Goal: Obtain resource: Download file/media

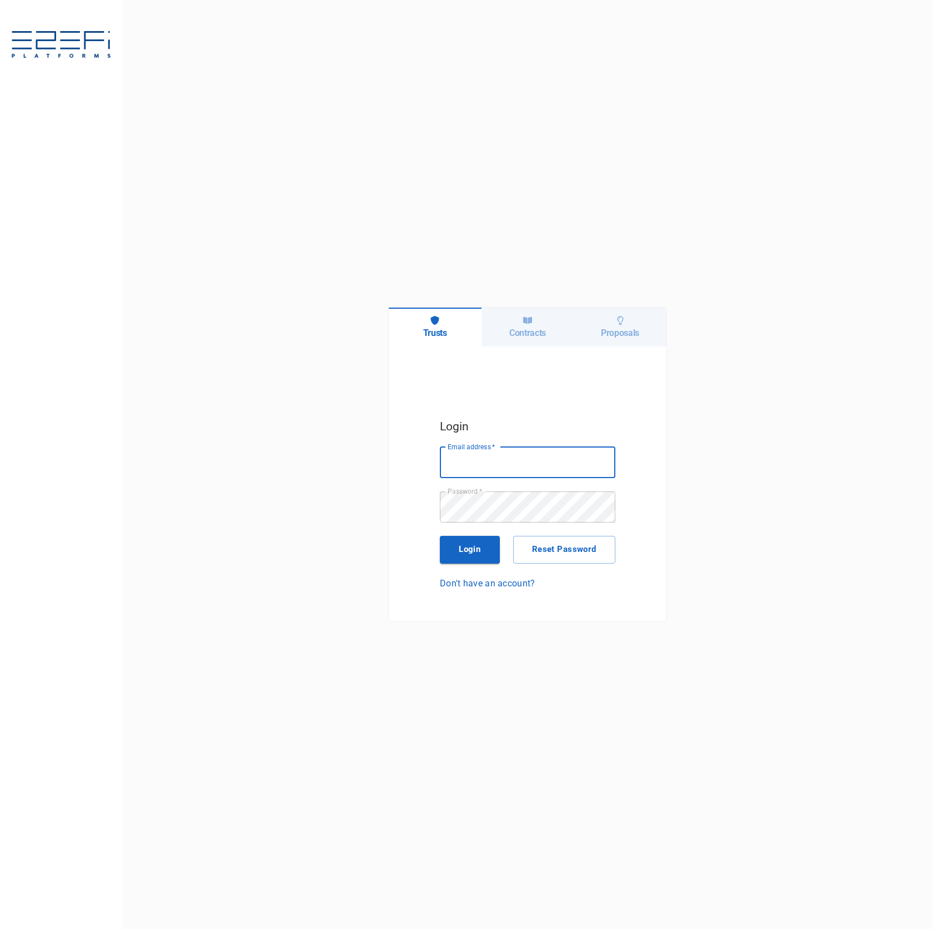
click at [534, 462] on input "Email address   *" at bounding box center [528, 462] width 176 height 31
type input "[PERSON_NAME][EMAIL_ADDRESS][DOMAIN_NAME]"
click at [492, 552] on button "Login" at bounding box center [470, 550] width 60 height 28
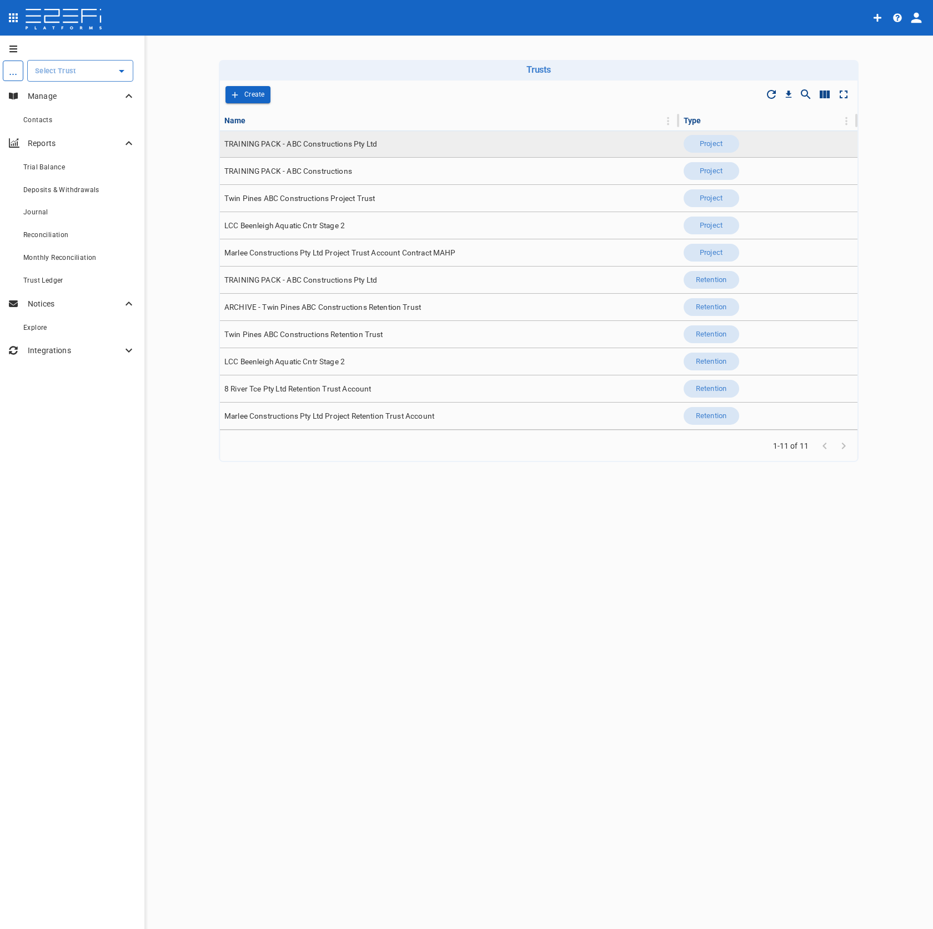
click at [345, 153] on td "TRAINING PACK - ABC Constructions Pty Ltd" at bounding box center [449, 144] width 459 height 27
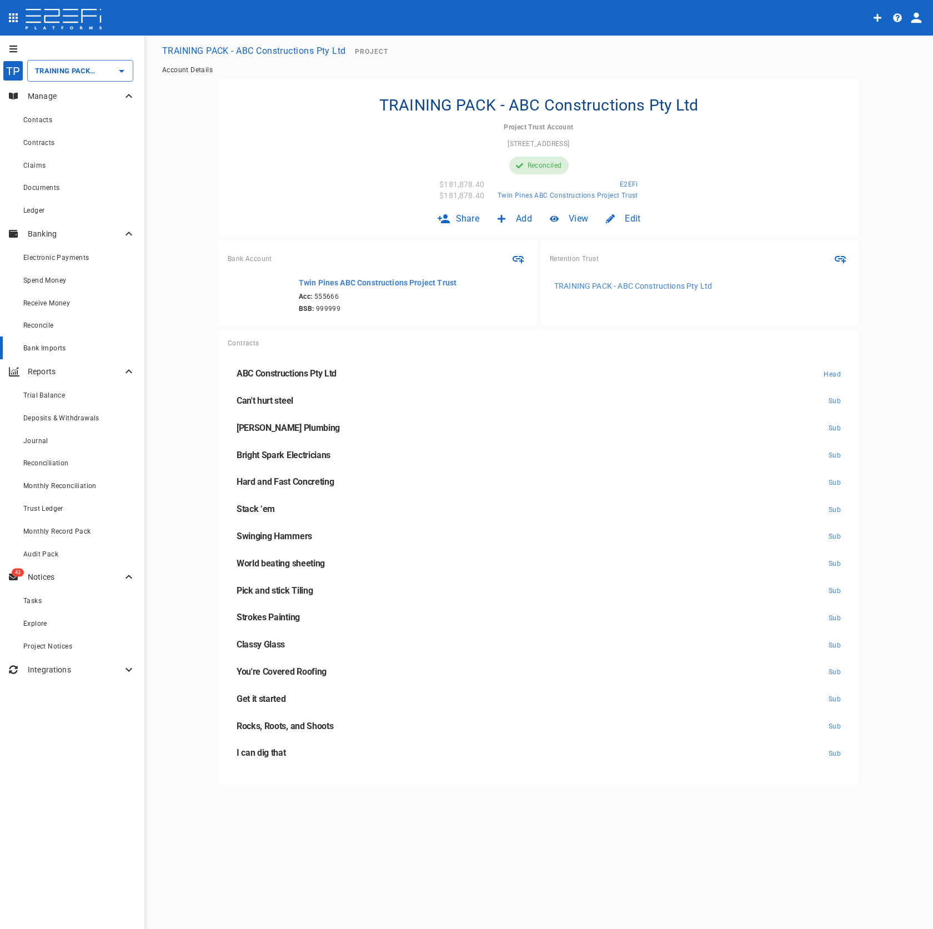
click at [63, 354] on div "Bank Imports" at bounding box center [79, 348] width 112 height 14
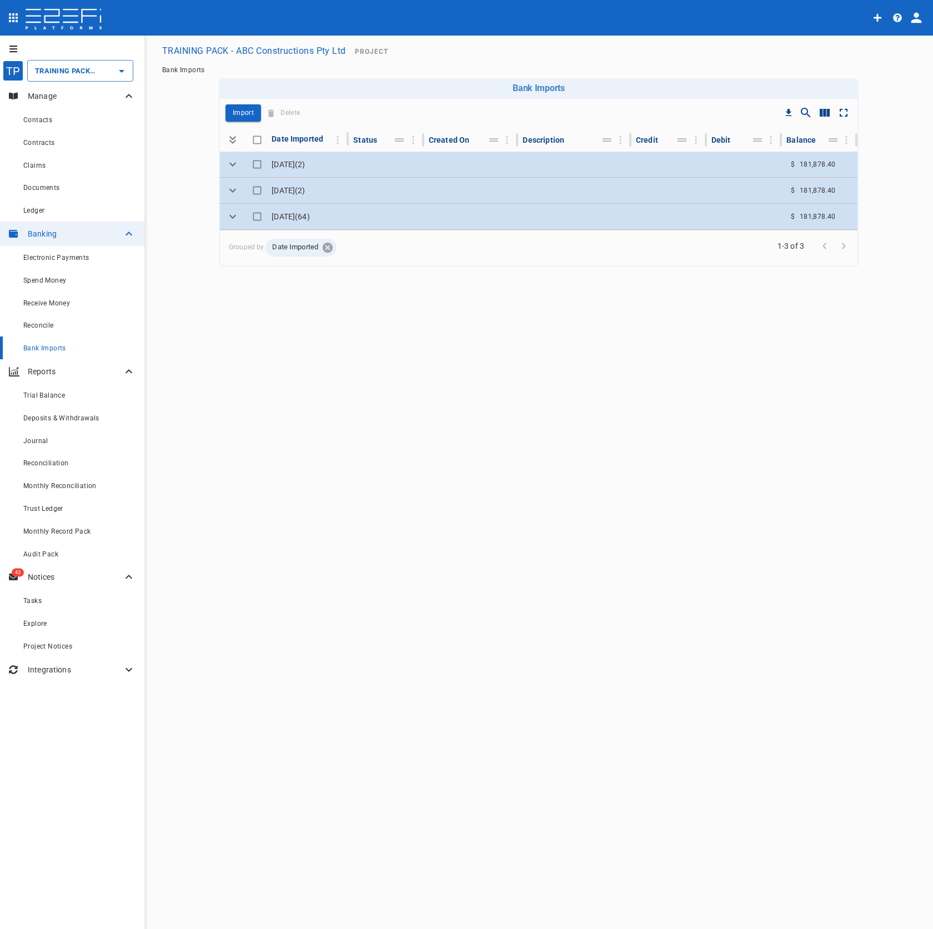
click at [324, 246] on icon at bounding box center [328, 247] width 10 height 10
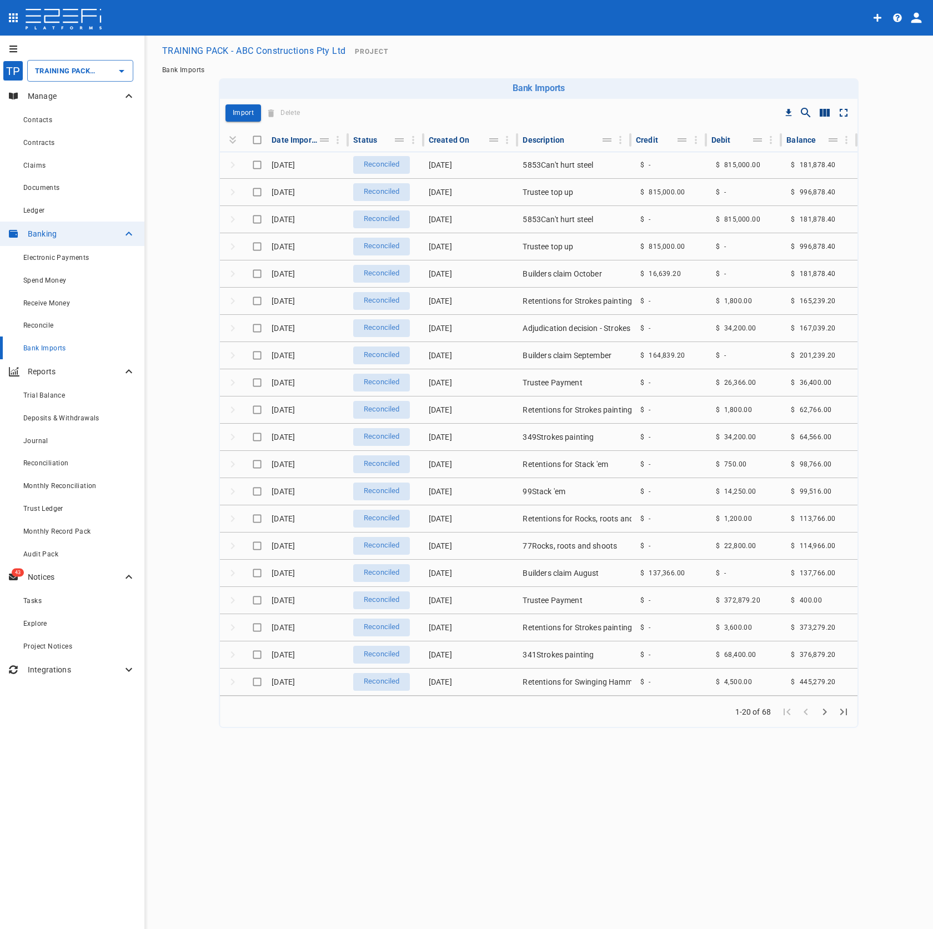
click at [828, 717] on icon "Go to next page" at bounding box center [824, 711] width 13 height 13
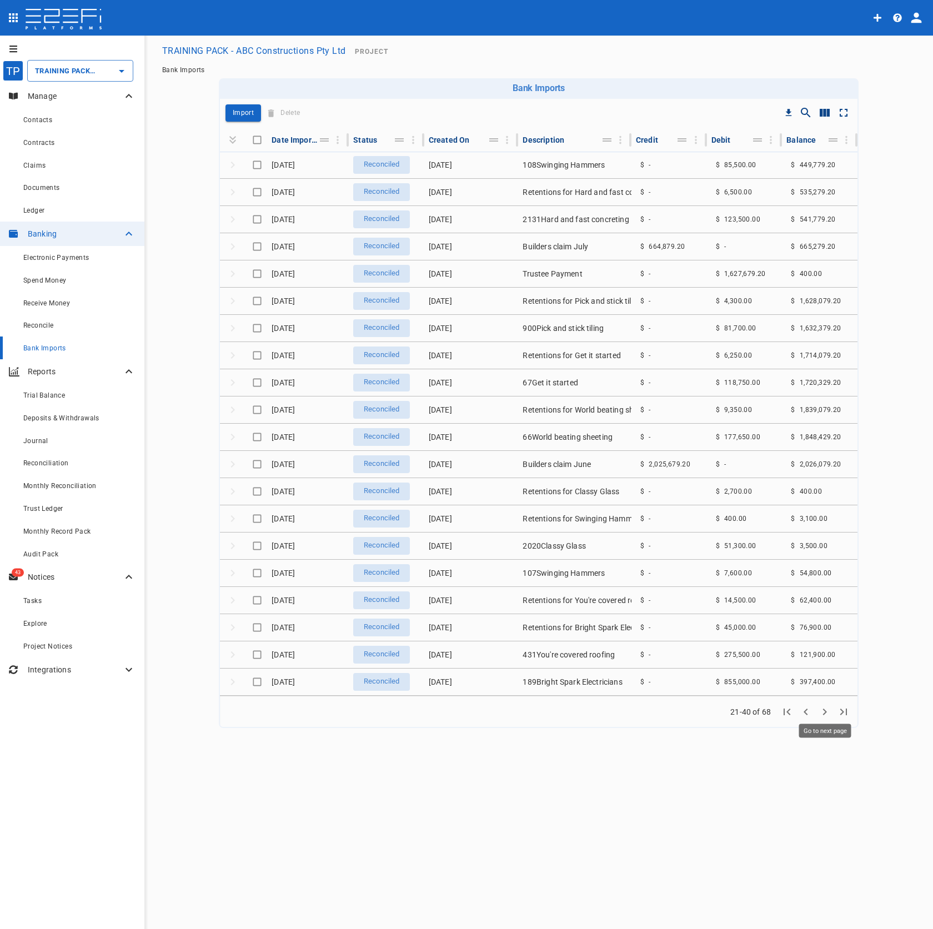
click at [828, 717] on icon "Go to next page" at bounding box center [824, 711] width 13 height 13
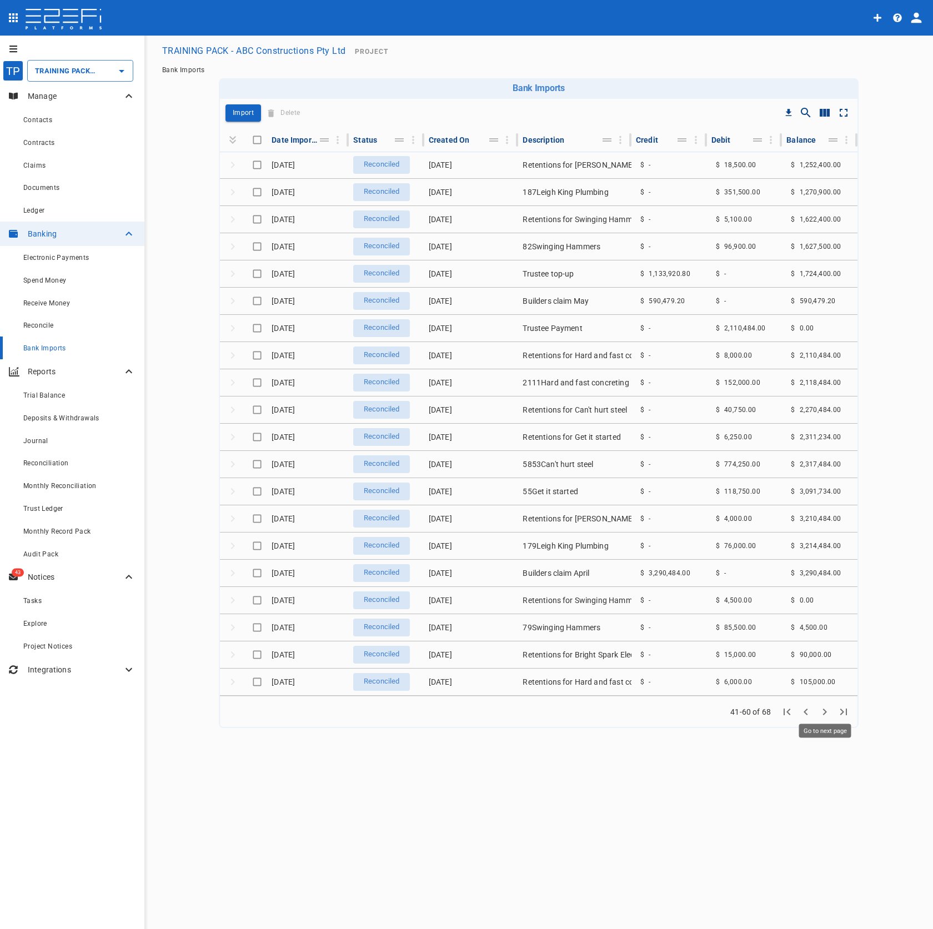
click at [828, 717] on icon "Go to next page" at bounding box center [824, 711] width 13 height 13
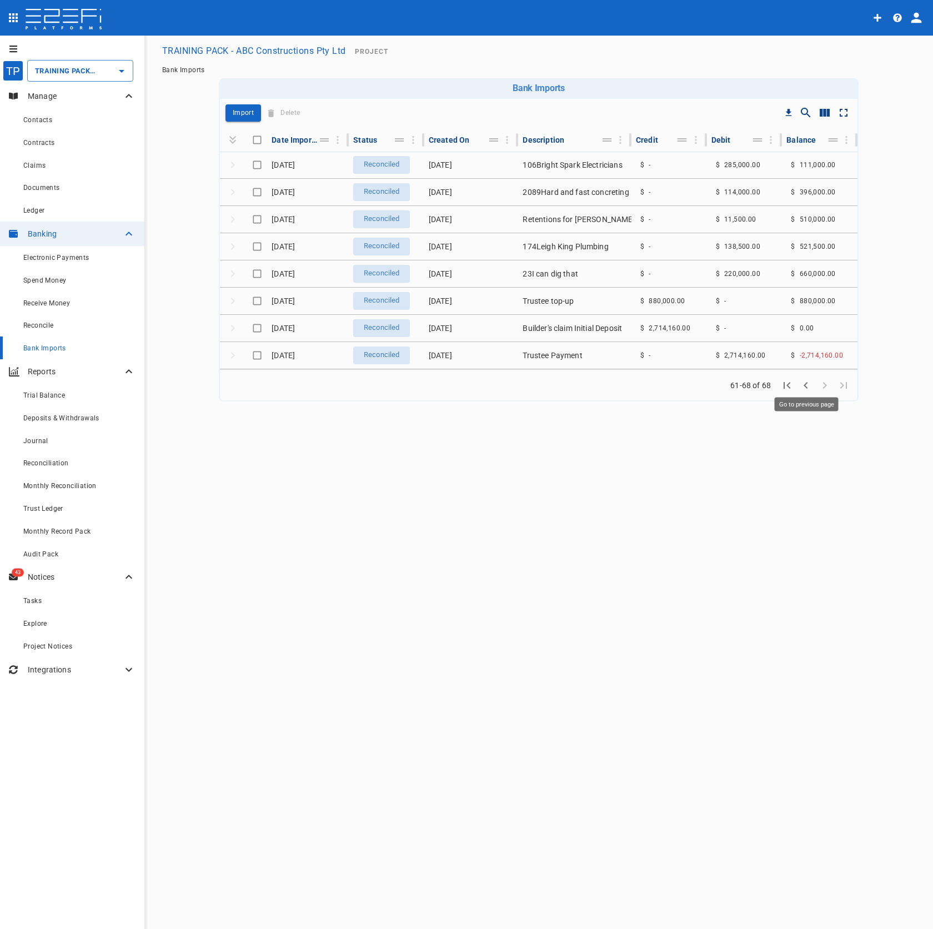
click at [809, 391] on icon "Go to previous page" at bounding box center [805, 385] width 13 height 13
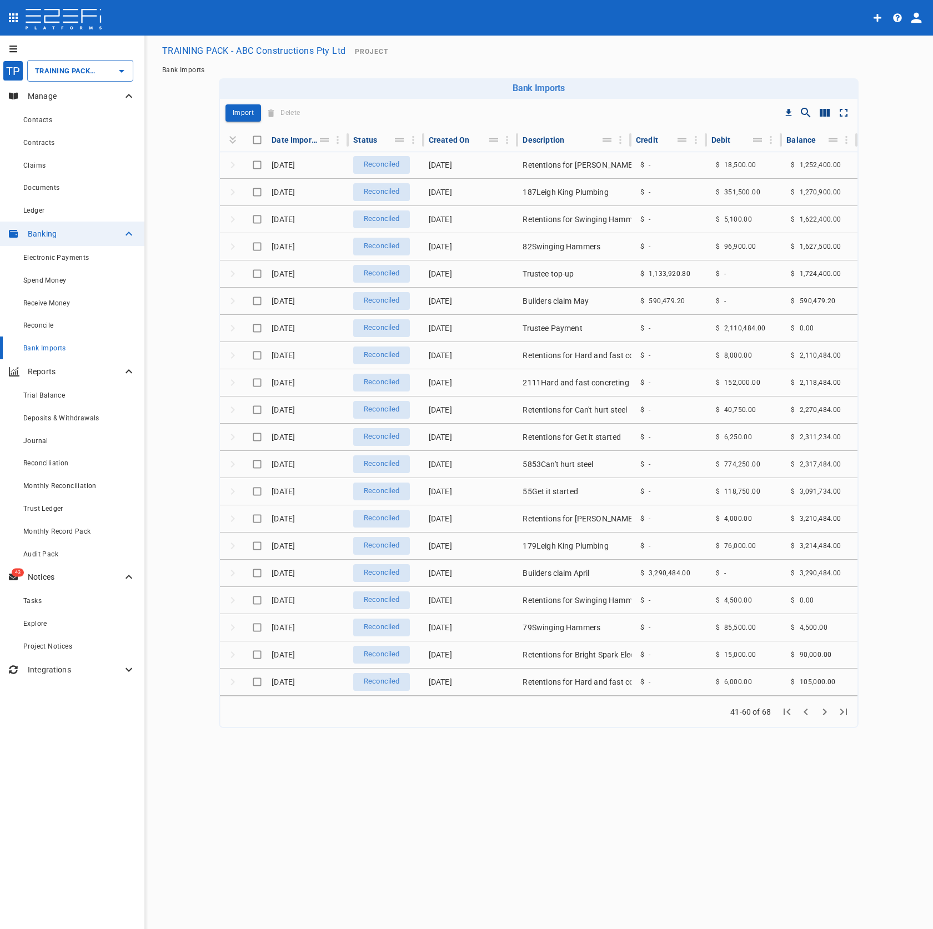
click at [824, 710] on icon "Go to next page" at bounding box center [825, 712] width 4 height 7
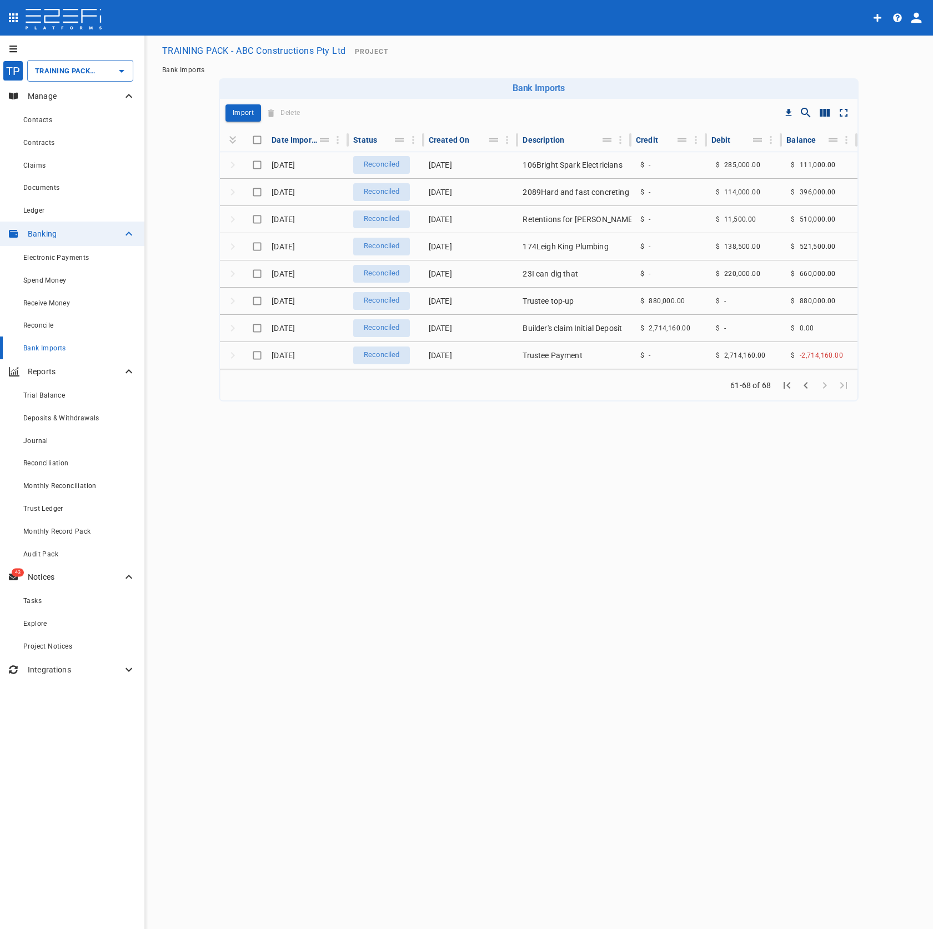
click at [807, 382] on icon "Go to previous page" at bounding box center [806, 385] width 4 height 7
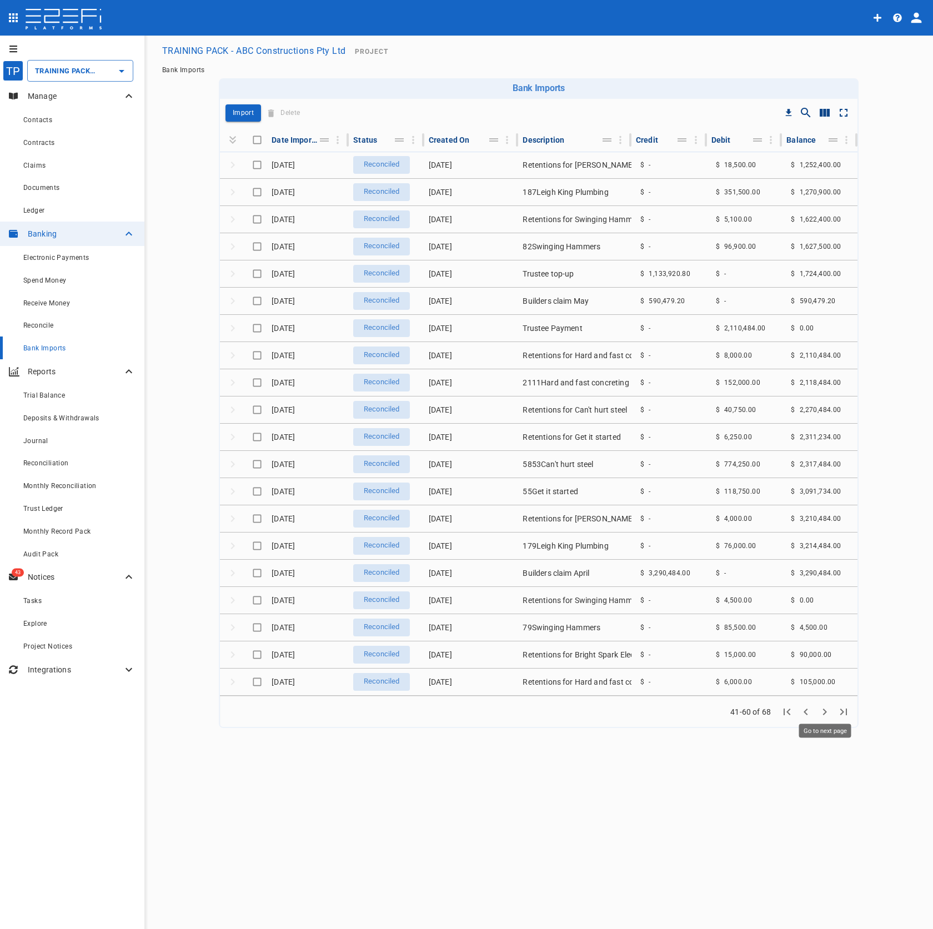
click at [832, 715] on button "Go to next page" at bounding box center [824, 712] width 19 height 19
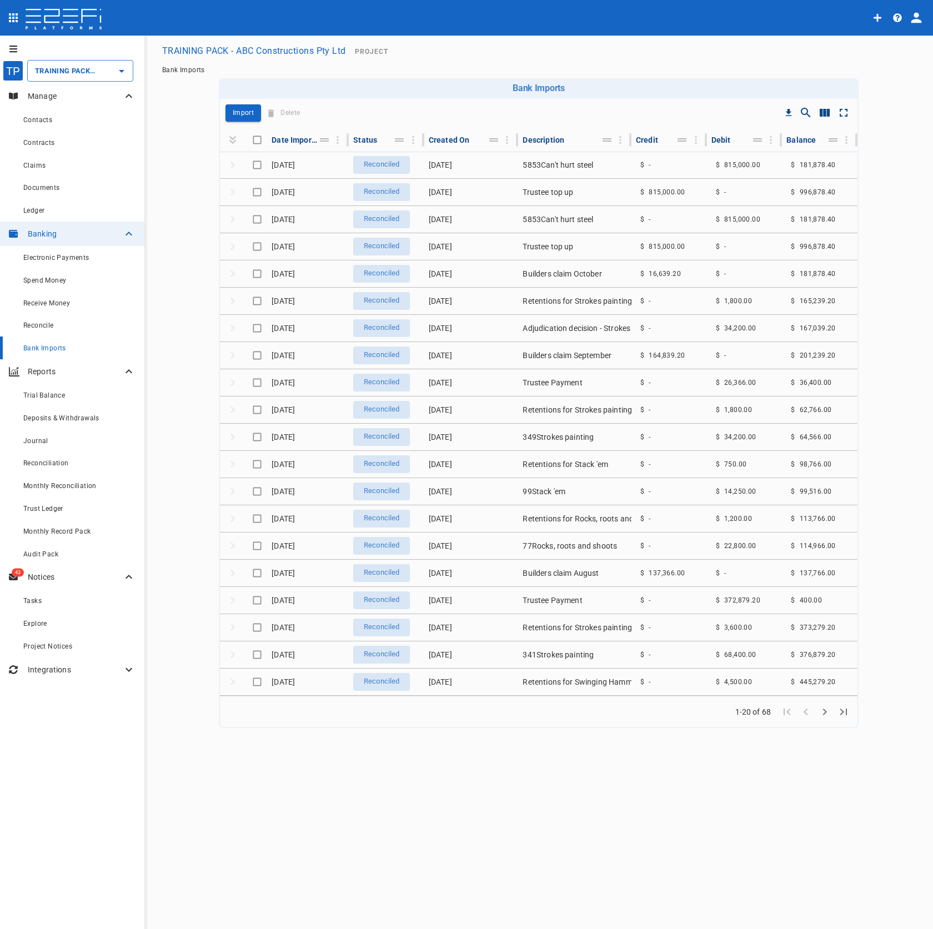
click at [829, 717] on icon "Go to next page" at bounding box center [824, 711] width 13 height 13
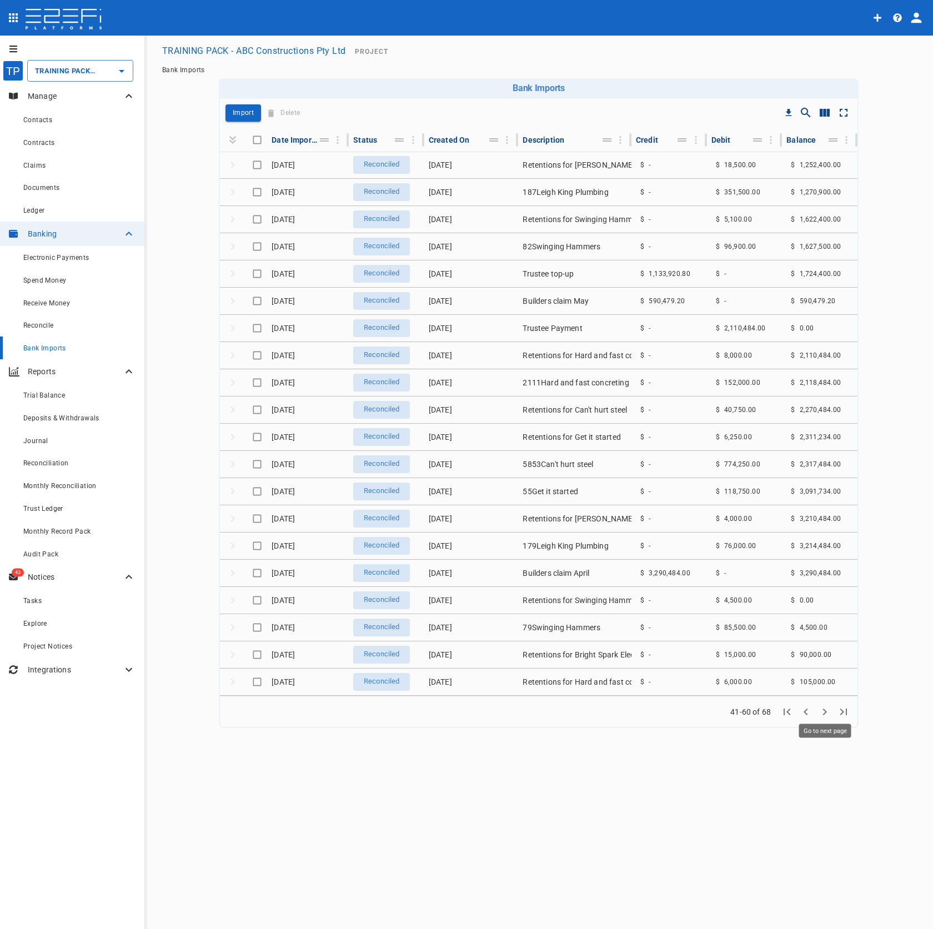
click at [829, 717] on icon "Go to next page" at bounding box center [824, 711] width 13 height 13
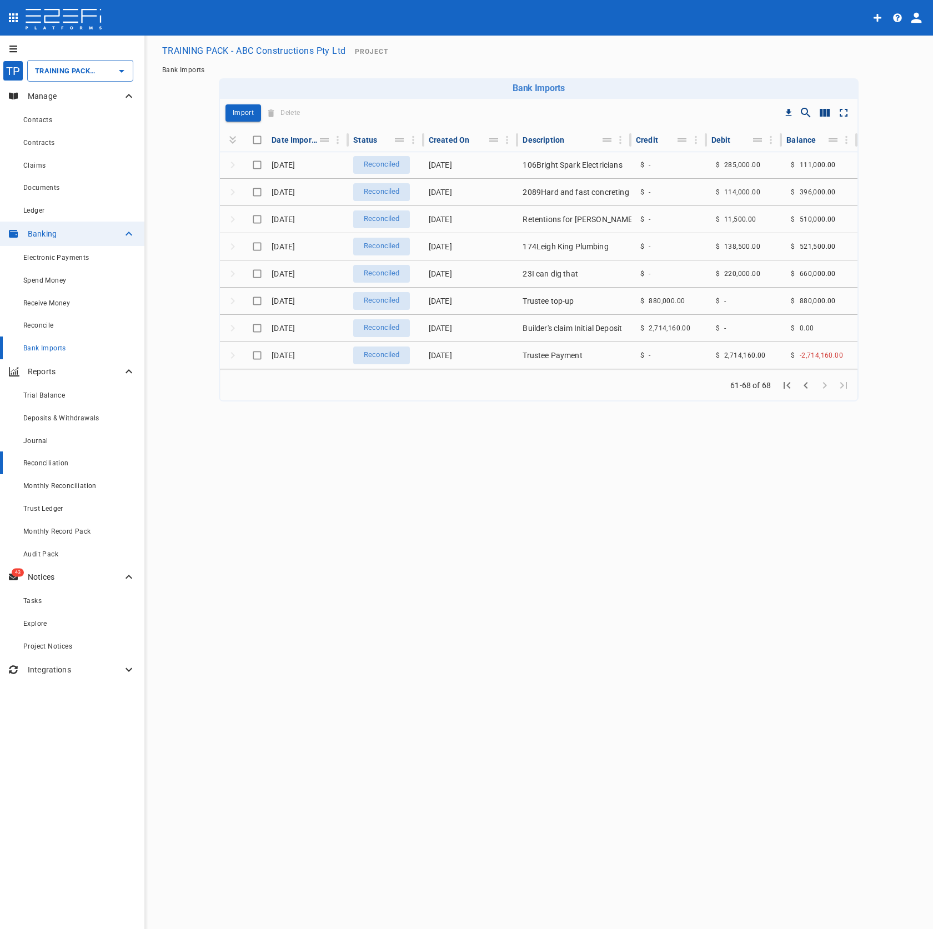
click at [84, 465] on div "Reconciliation" at bounding box center [79, 463] width 112 height 14
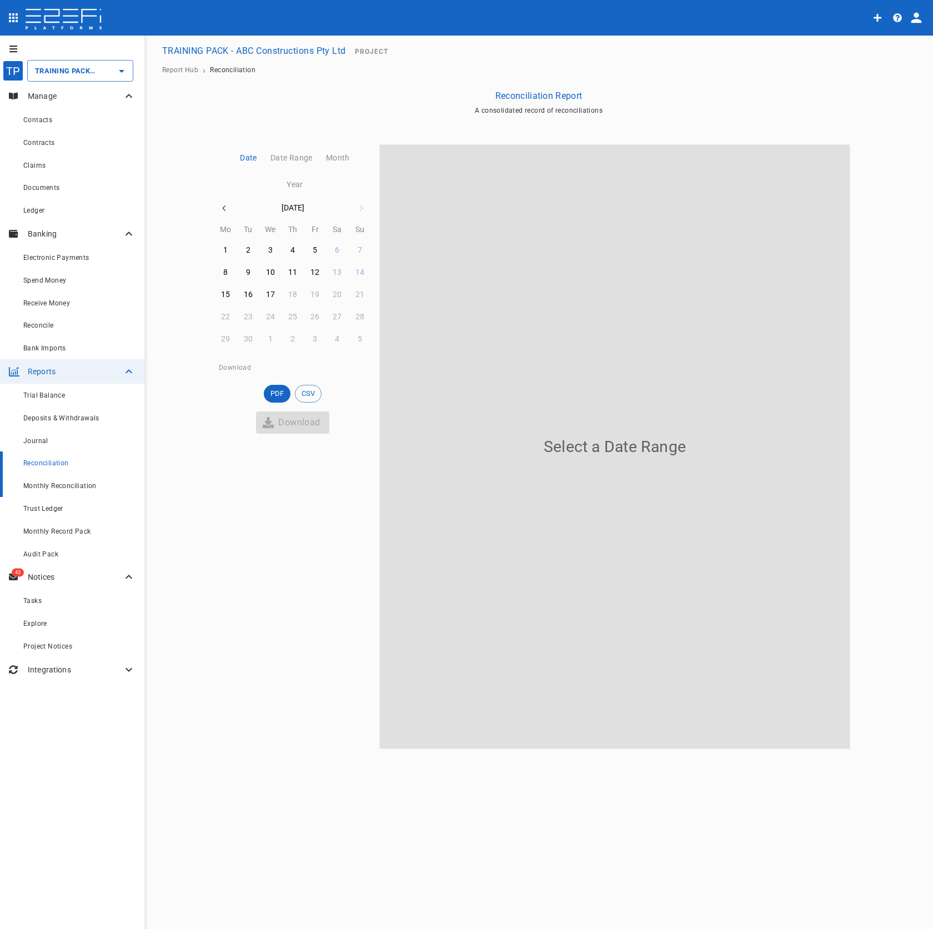
click at [97, 486] on div "Monthly Reconciliation" at bounding box center [79, 486] width 112 height 14
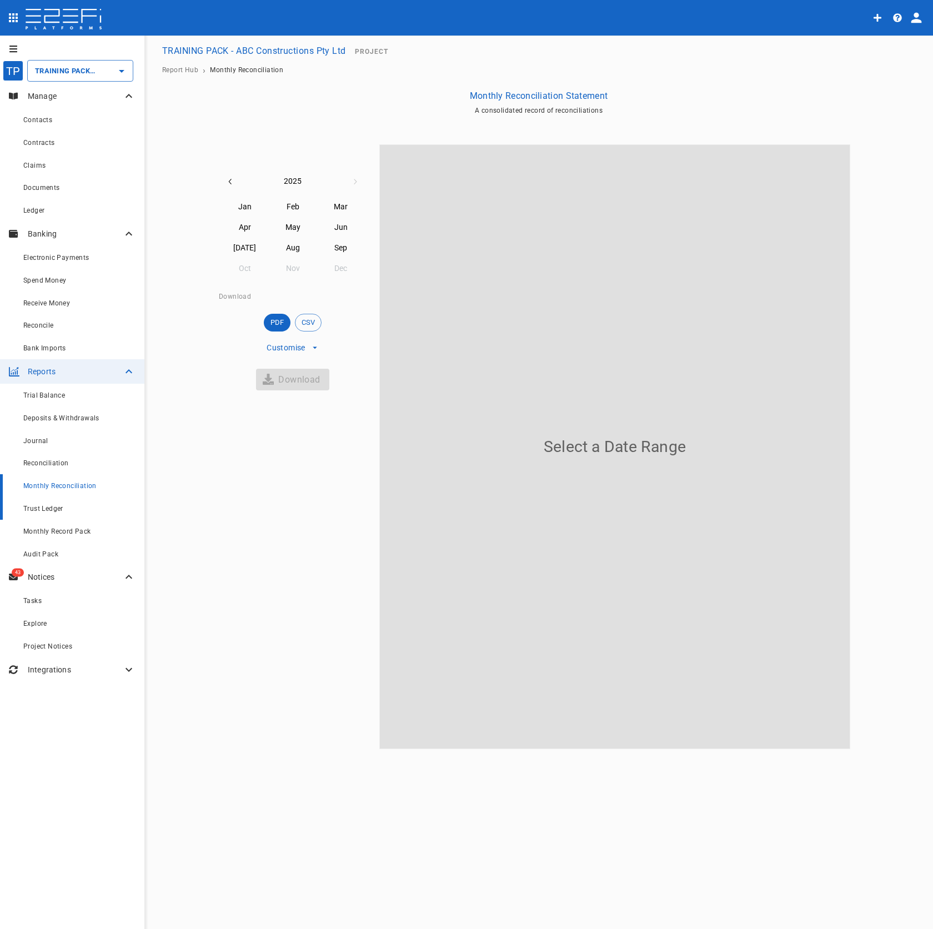
click at [97, 502] on div "Trust Ledger" at bounding box center [79, 509] width 112 height 14
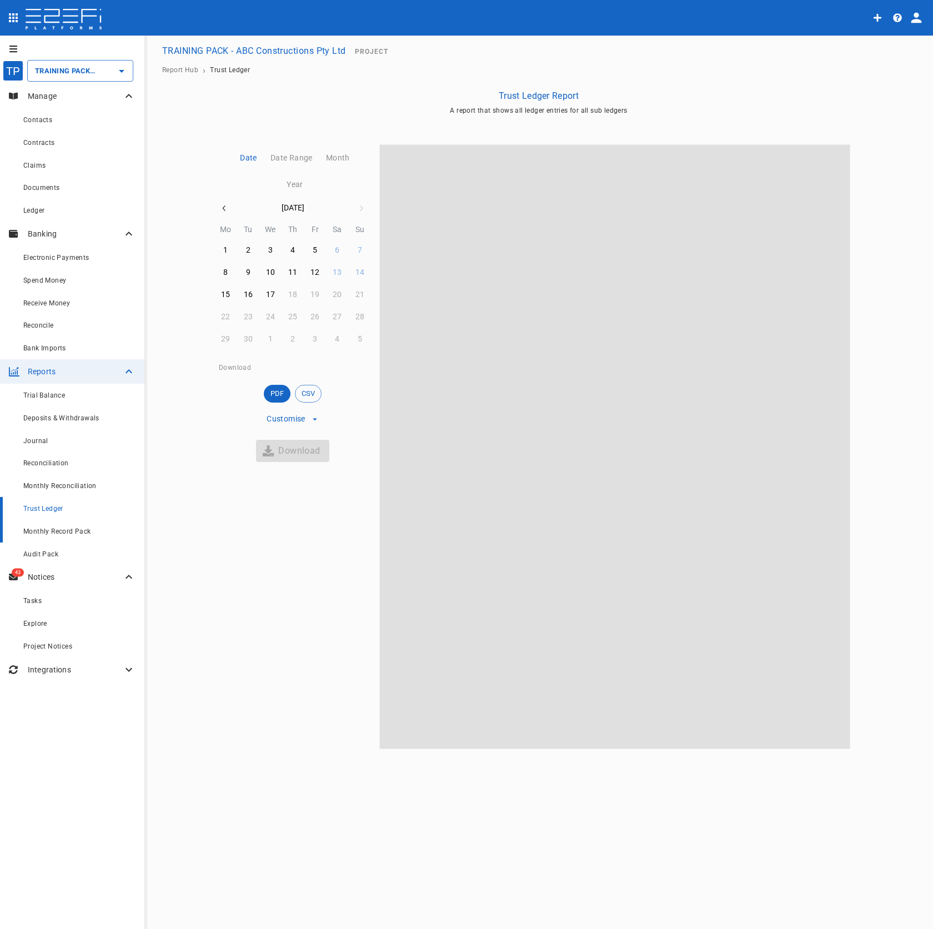
click at [98, 531] on div "Monthly Record Pack" at bounding box center [79, 531] width 112 height 14
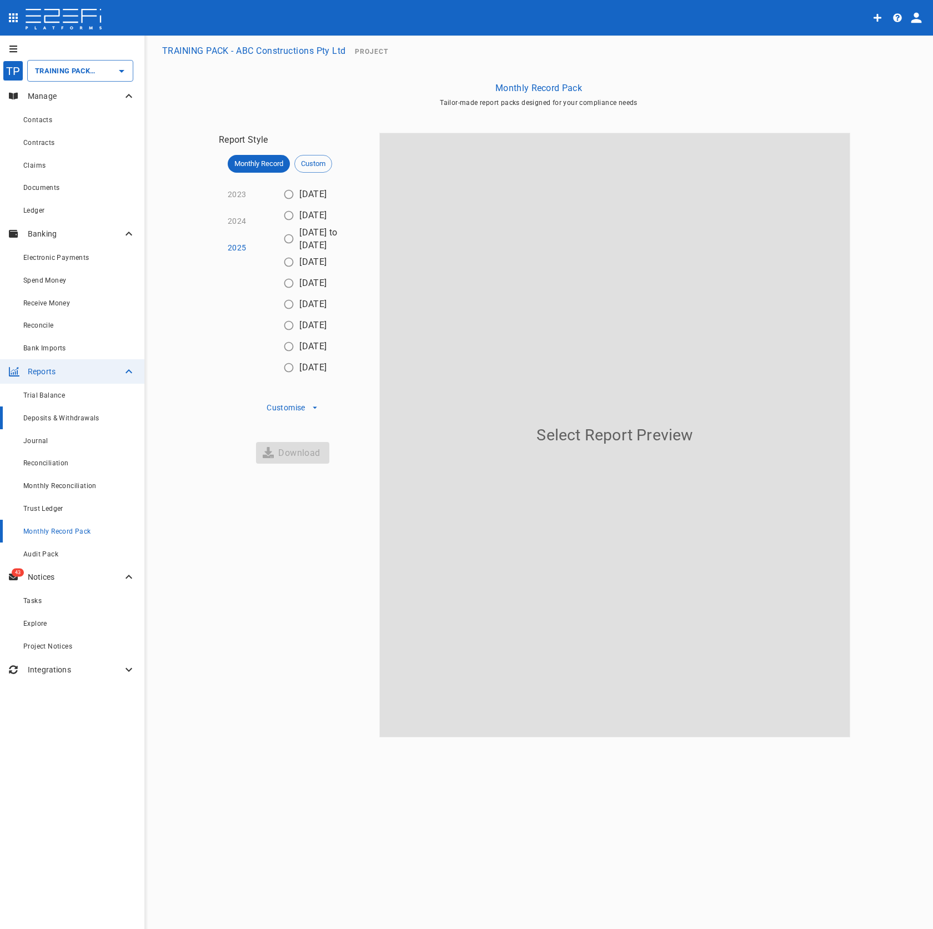
click at [99, 422] on div "Deposits & Withdrawals" at bounding box center [79, 418] width 112 height 14
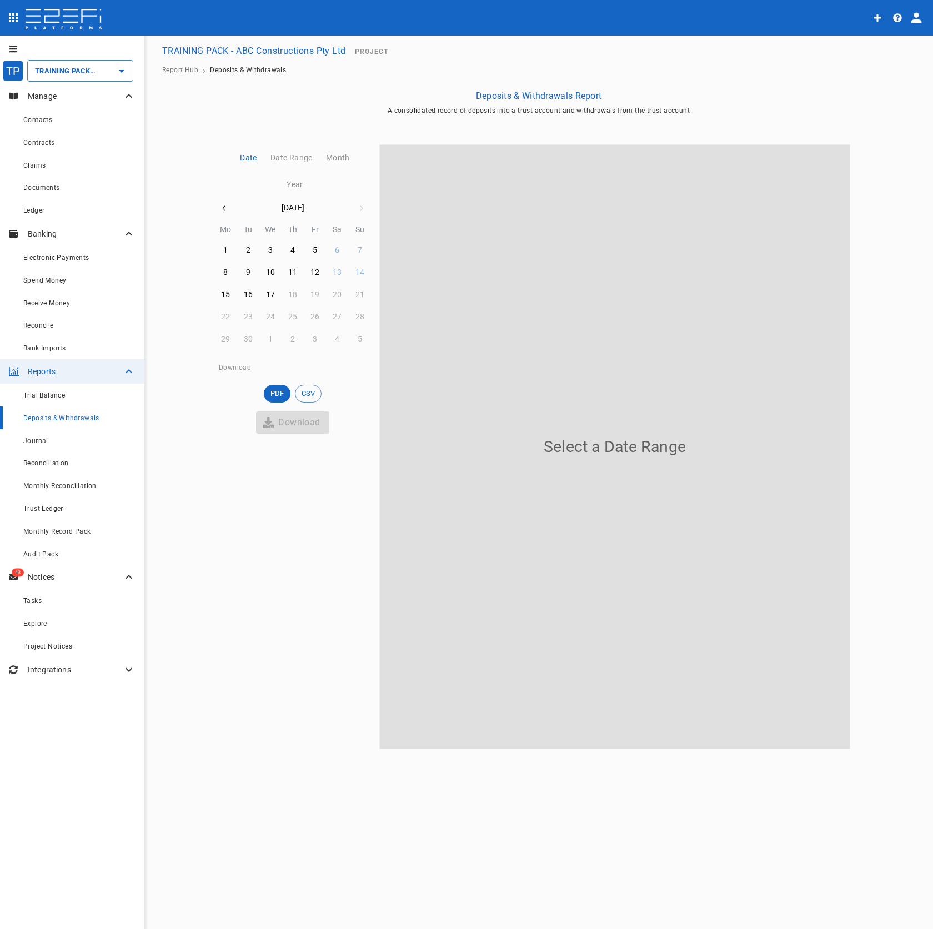
click at [305, 177] on button "Year" at bounding box center [293, 185] width 30 height 27
click at [236, 156] on button "Date" at bounding box center [246, 158] width 31 height 27
click at [272, 287] on button "17" at bounding box center [270, 295] width 22 height 22
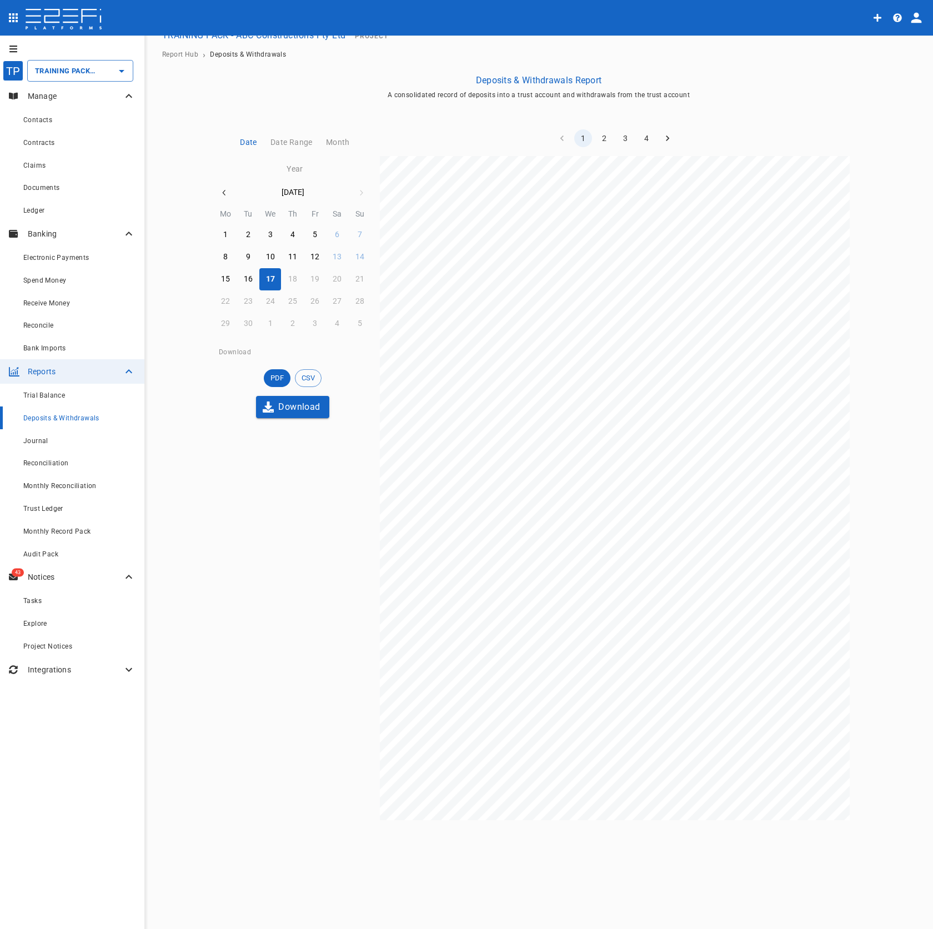
scroll to position [16, 0]
click at [299, 410] on button "Download" at bounding box center [292, 406] width 73 height 22
click at [304, 374] on span "CSV" at bounding box center [308, 377] width 26 height 11
click at [307, 409] on button "Download" at bounding box center [292, 406] width 73 height 22
click at [744, 625] on span "76,000.00" at bounding box center [748, 622] width 28 height 6
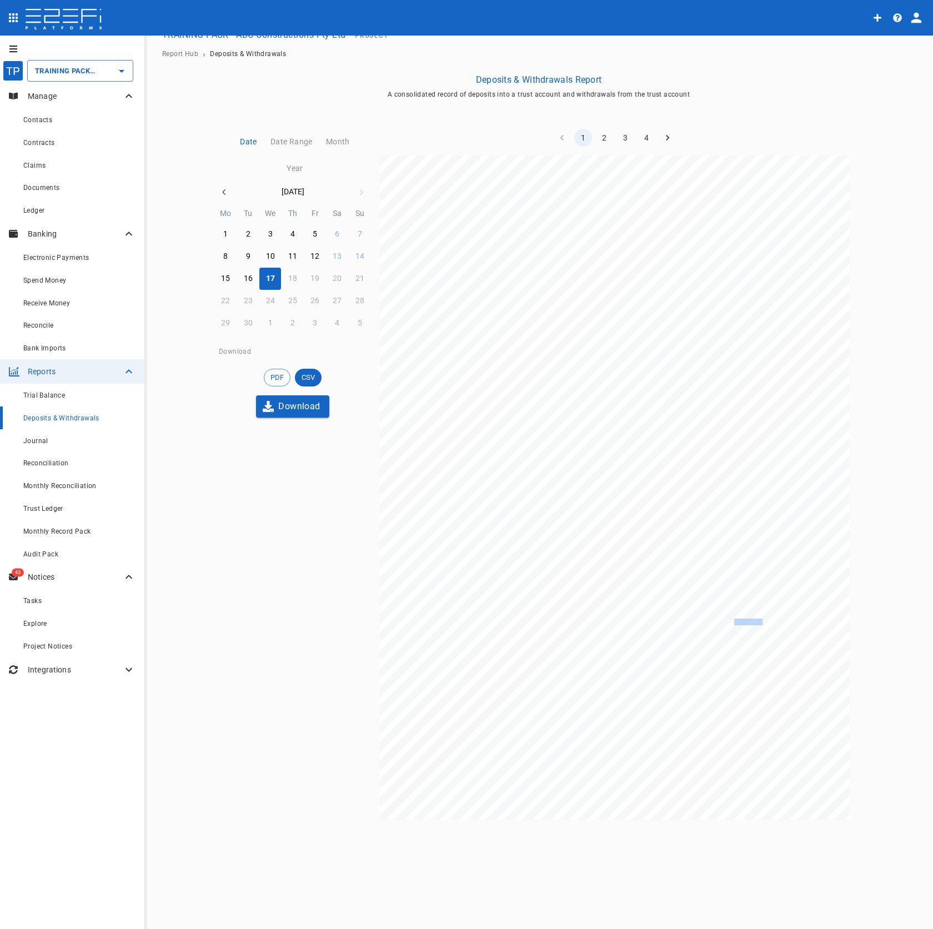
click at [744, 625] on span "76,000.00" at bounding box center [748, 622] width 28 height 6
click at [738, 638] on div "DEPOSITS & WITHDRAWALS REPORT TRAINING PACK - ABC Constructions Pty Ltd [DATE] …" at bounding box center [615, 488] width 470 height 664
drag, startPoint x: 738, startPoint y: 642, endPoint x: 736, endPoint y: 718, distance: 76.1
click at [737, 649] on div "DEPOSITS & WITHDRAWALS REPORT TRAINING PACK - ABC Constructions Pty Ltd [DATE] …" at bounding box center [615, 488] width 470 height 664
click at [759, 628] on div "DEPOSITS & WITHDRAWALS REPORT TRAINING PACK - ABC Constructions Pty Ltd [DATE] …" at bounding box center [615, 488] width 470 height 664
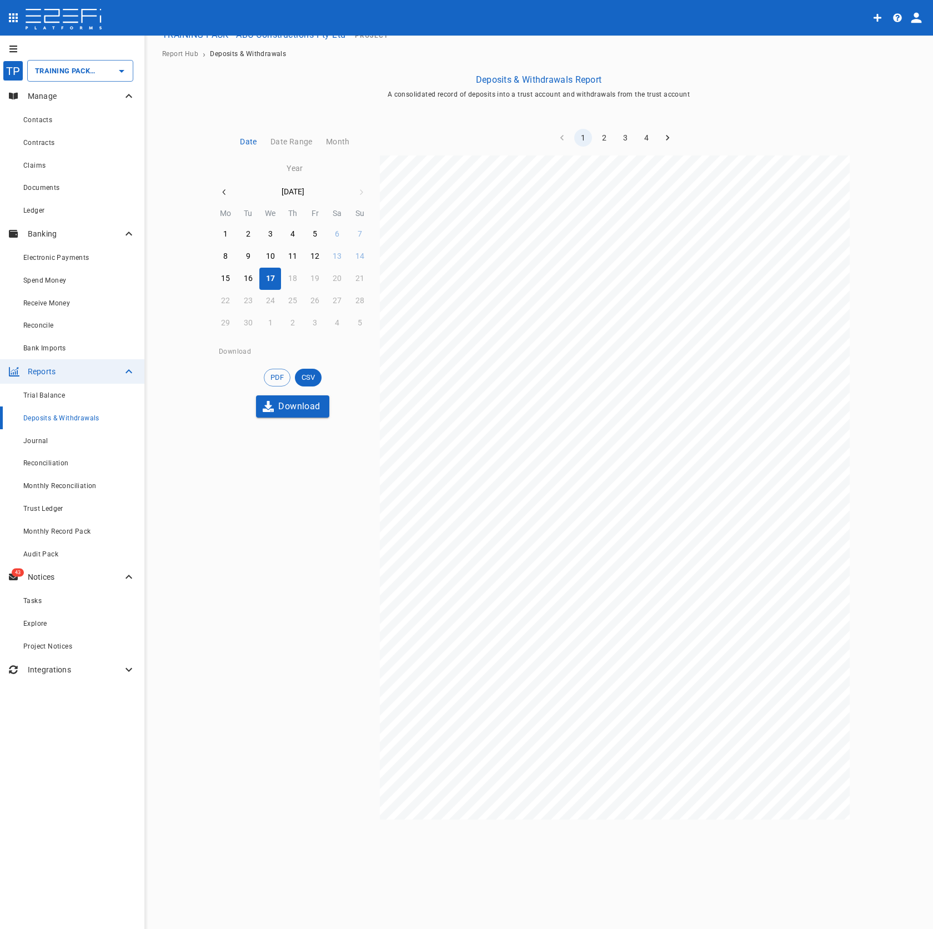
click at [730, 615] on div "DEPOSITS & WITHDRAWALS REPORT TRAINING PACK - ABC Constructions Pty Ltd [DATE] …" at bounding box center [615, 488] width 470 height 664
click at [732, 629] on div "DEPOSITS & WITHDRAWALS REPORT TRAINING PACK - ABC Constructions Pty Ltd [DATE] …" at bounding box center [615, 488] width 470 height 664
click at [732, 627] on div "DEPOSITS & WITHDRAWALS REPORT TRAINING PACK - ABC Constructions Pty Ltd [DATE] …" at bounding box center [615, 488] width 470 height 664
click at [734, 623] on span "76,000.00" at bounding box center [748, 622] width 28 height 6
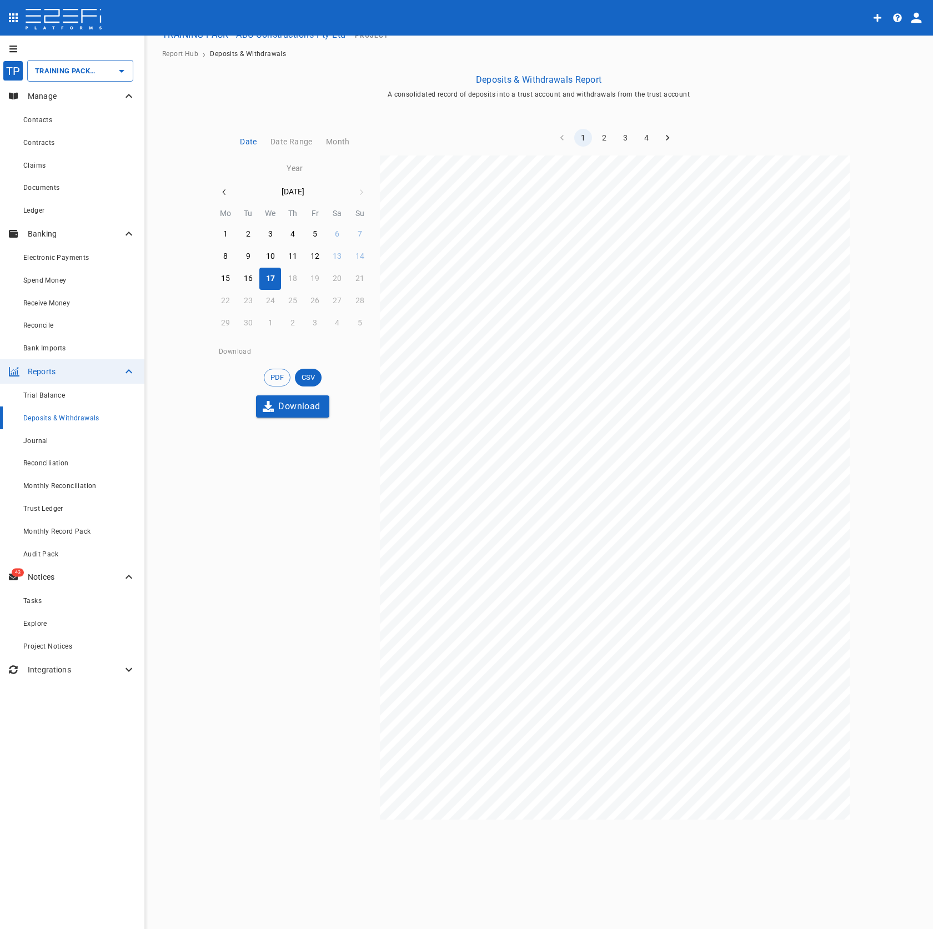
click at [282, 342] on div "Date Date Range Month Year [DATE] Mo Tu We Th Fr Sa Su 1 2 3 4 5 6 7 8 9 10 11 …" at bounding box center [293, 273] width 148 height 289
drag, startPoint x: 229, startPoint y: 351, endPoint x: 285, endPoint y: 354, distance: 56.7
click at [259, 351] on div "Download" at bounding box center [293, 352] width 148 height 8
click at [295, 354] on div "Download" at bounding box center [293, 352] width 148 height 8
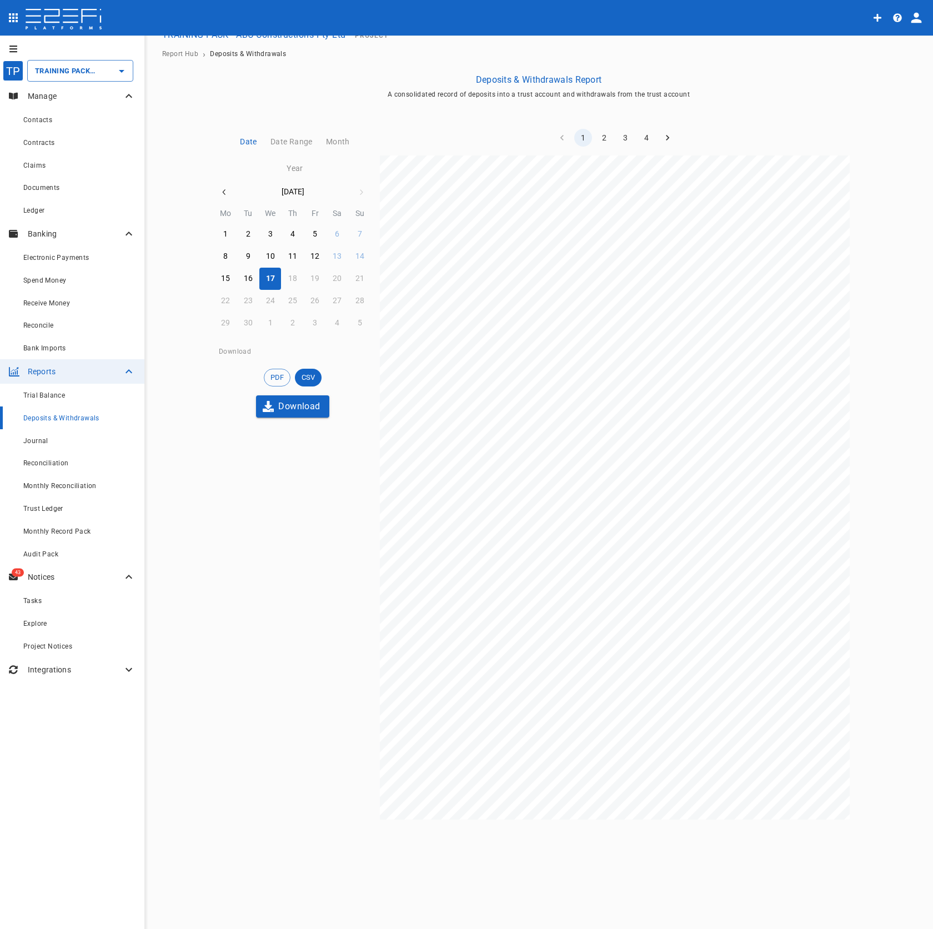
click at [420, 327] on span "[DATE]" at bounding box center [419, 326] width 20 height 6
click at [426, 338] on div "DEPOSITS & WITHDRAWALS REPORT TRAINING PACK - ABC Constructions Pty Ltd [DATE] …" at bounding box center [615, 488] width 470 height 664
click at [419, 324] on span "[DATE]" at bounding box center [419, 326] width 20 height 6
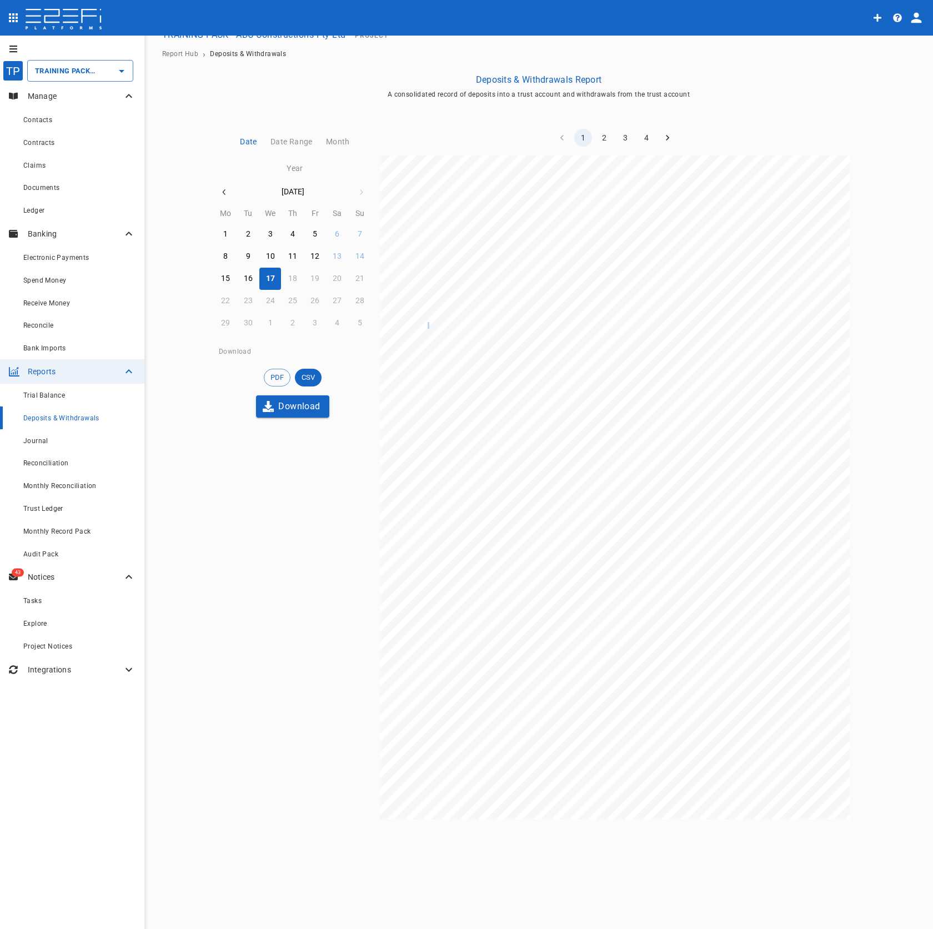
click at [419, 324] on span "[DATE]" at bounding box center [419, 326] width 20 height 6
click at [422, 312] on div "DEPOSITS & WITHDRAWALS REPORT TRAINING PACK - ABC Constructions Pty Ltd [DATE] …" at bounding box center [615, 488] width 470 height 664
click at [540, 323] on span "Withdrawal by trustee" at bounding box center [555, 326] width 61 height 6
click at [549, 338] on div "DEPOSITS & WITHDRAWALS REPORT TRAINING PACK - ABC Constructions Pty Ltd [DATE] …" at bounding box center [615, 488] width 470 height 664
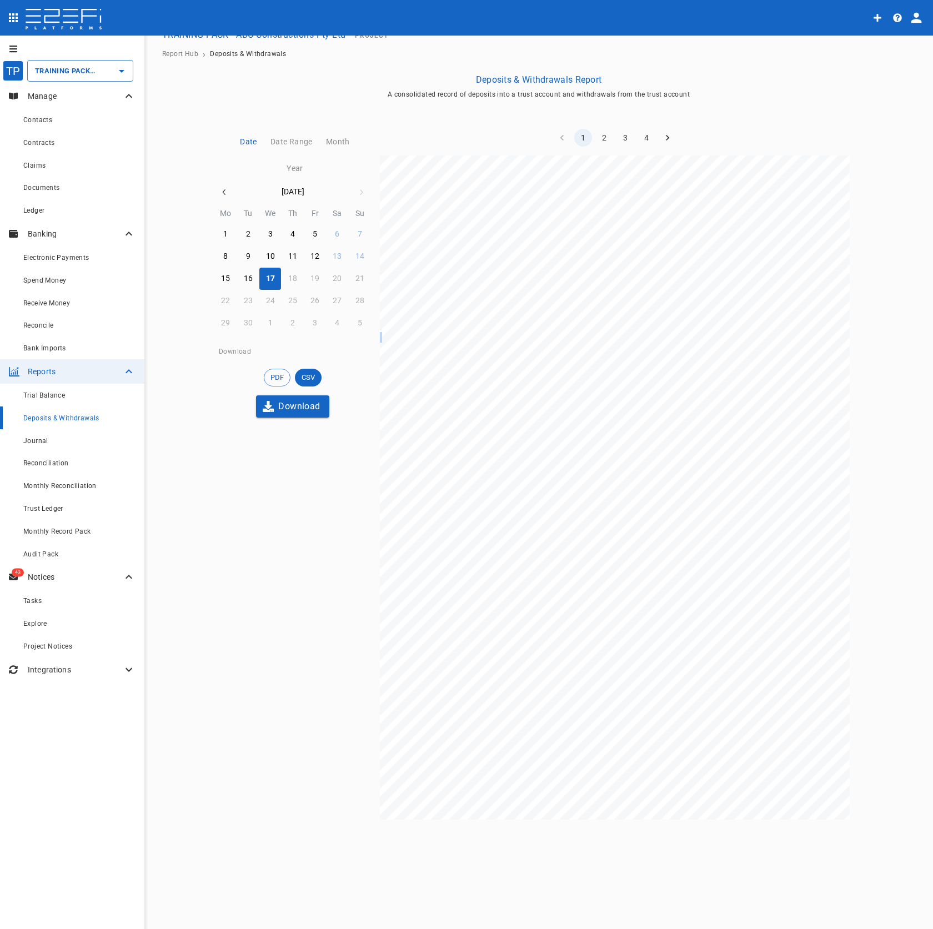
click at [549, 338] on div "DEPOSITS & WITHDRAWALS REPORT TRAINING PACK - ABC Constructions Pty Ltd [DATE] …" at bounding box center [615, 488] width 470 height 664
click at [550, 321] on div "DEPOSITS & WITHDRAWALS REPORT TRAINING PACK - ABC Constructions Pty Ltd [DATE] …" at bounding box center [615, 488] width 470 height 664
click at [547, 323] on span "Withdrawal by trustee" at bounding box center [555, 326] width 61 height 6
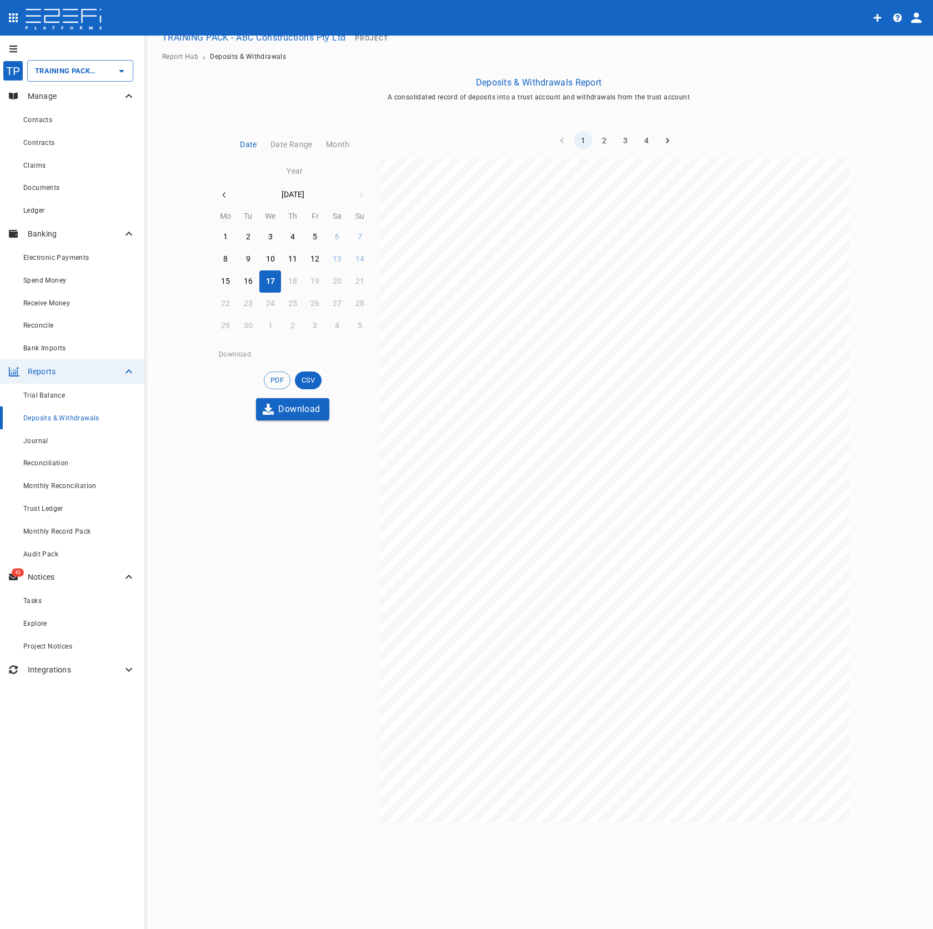
scroll to position [0, 0]
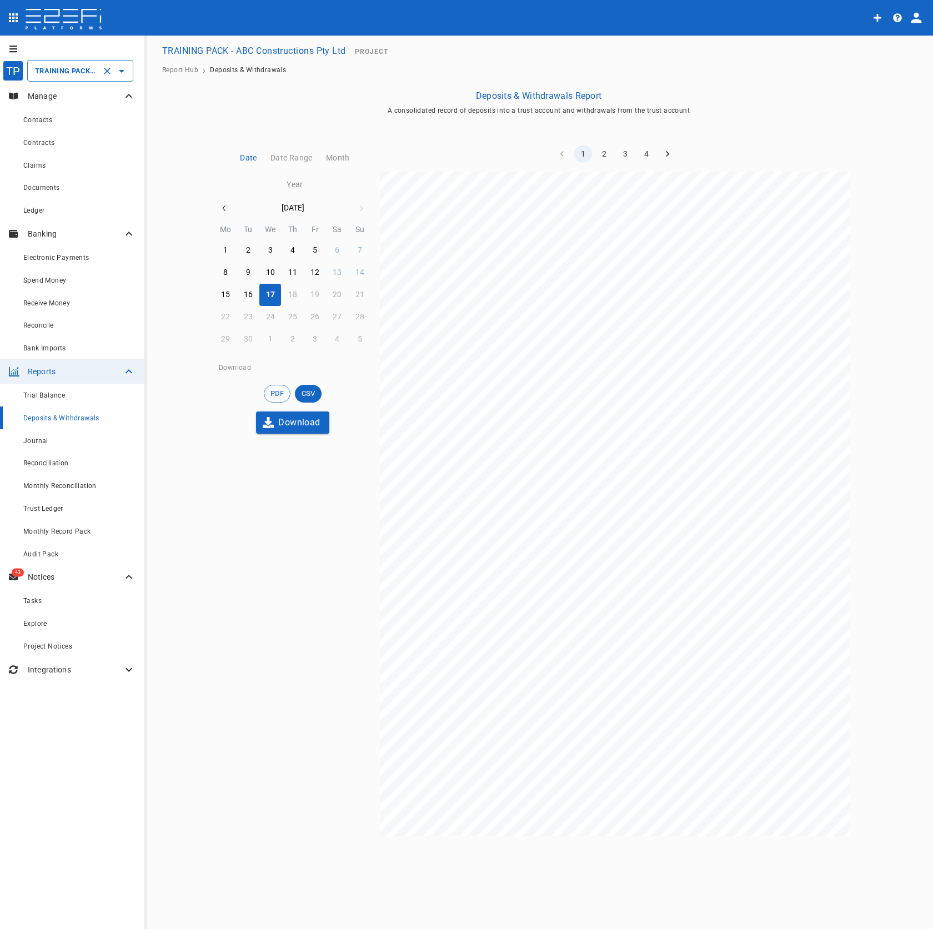
click at [106, 67] on icon "Clear" at bounding box center [107, 71] width 11 height 11
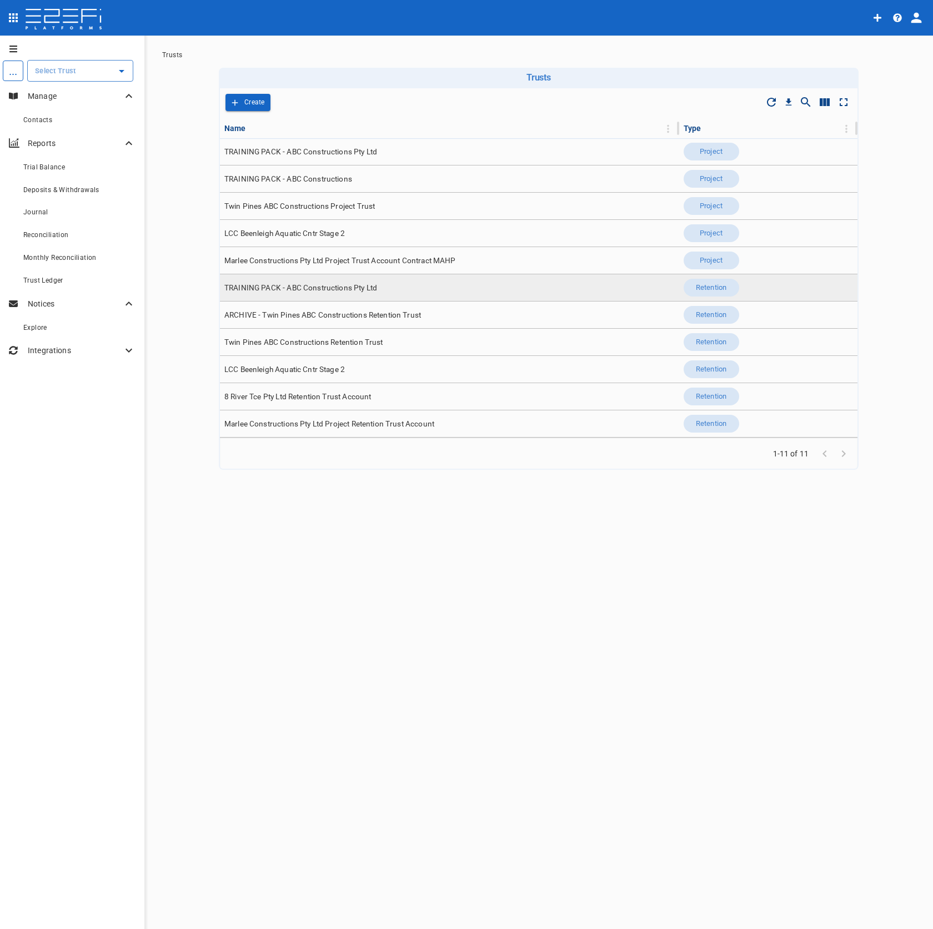
click at [427, 293] on td "TRAINING PACK - ABC Constructions Pty Ltd" at bounding box center [449, 287] width 459 height 27
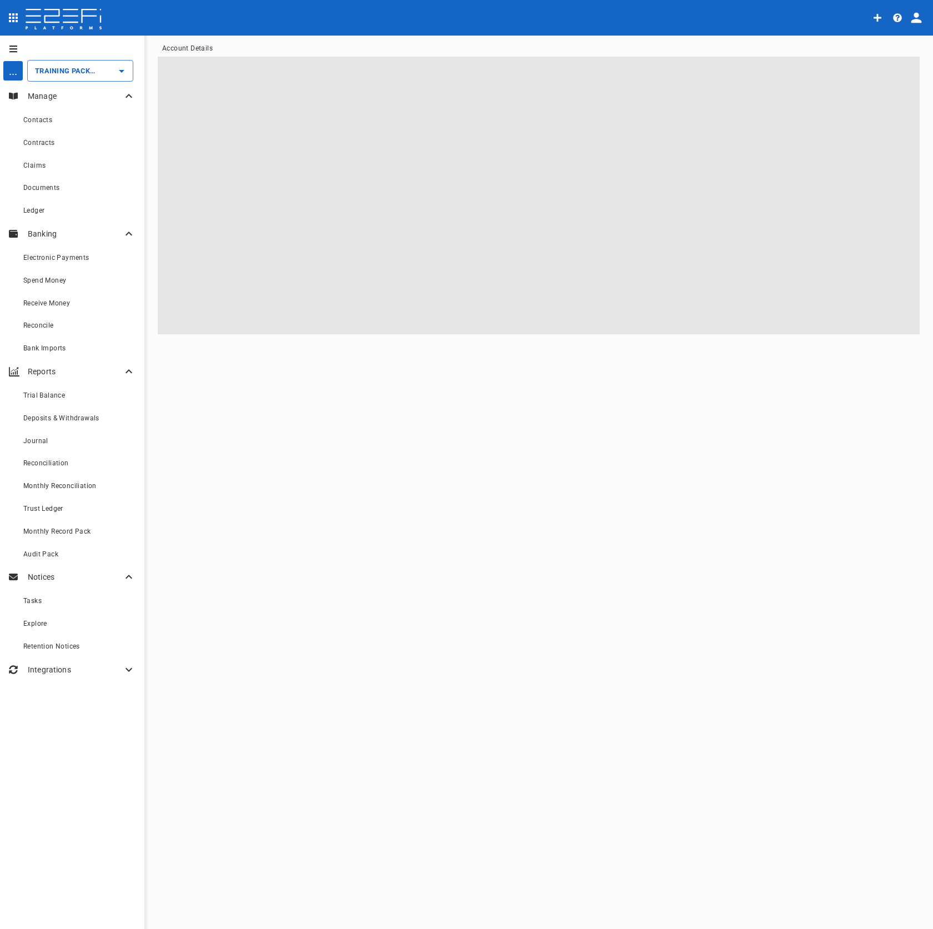
type input "TRAINING PACK - ABC Constructions Pty Ltd"
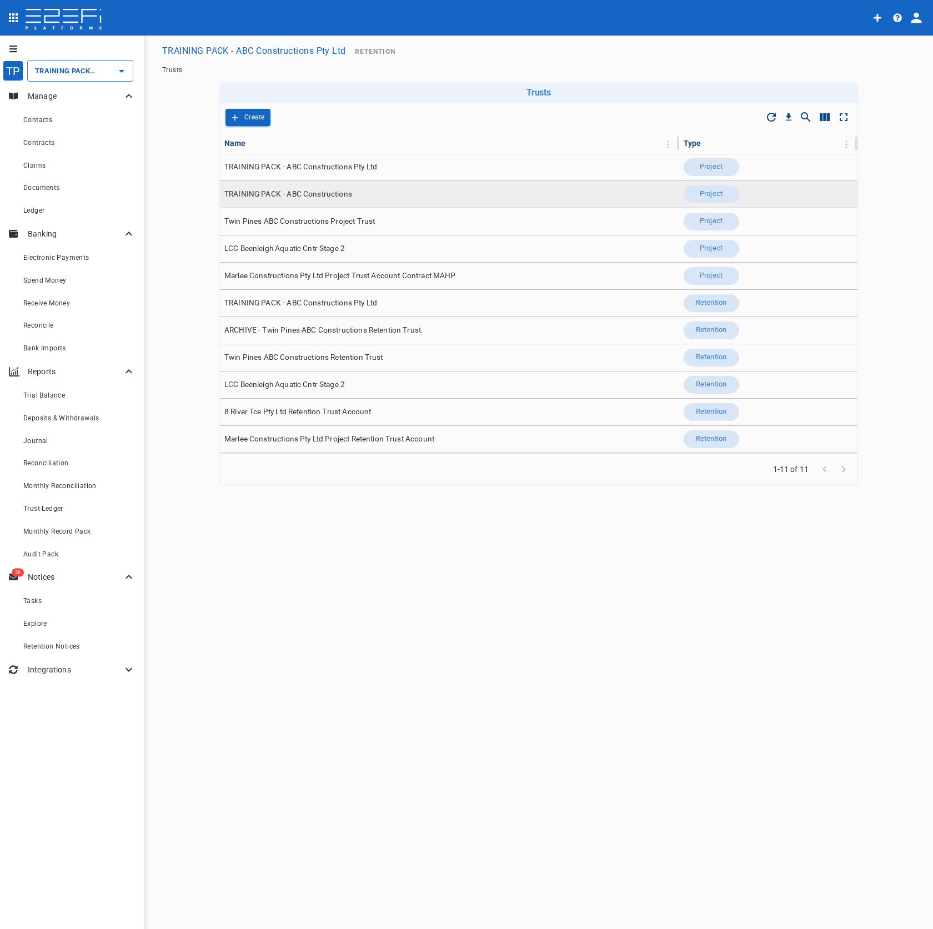
click at [457, 189] on td "TRAINING PACK - ABC Constructions" at bounding box center [449, 194] width 459 height 27
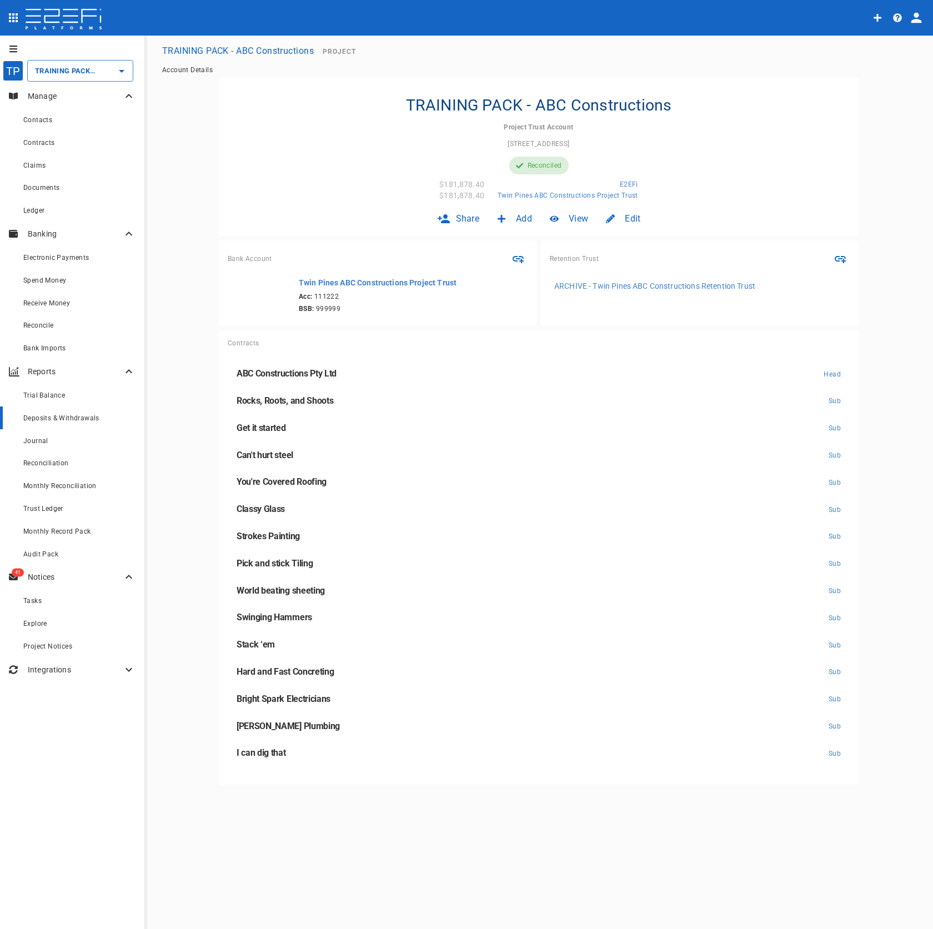
click at [93, 418] on span "Deposits & Withdrawals" at bounding box center [61, 418] width 76 height 8
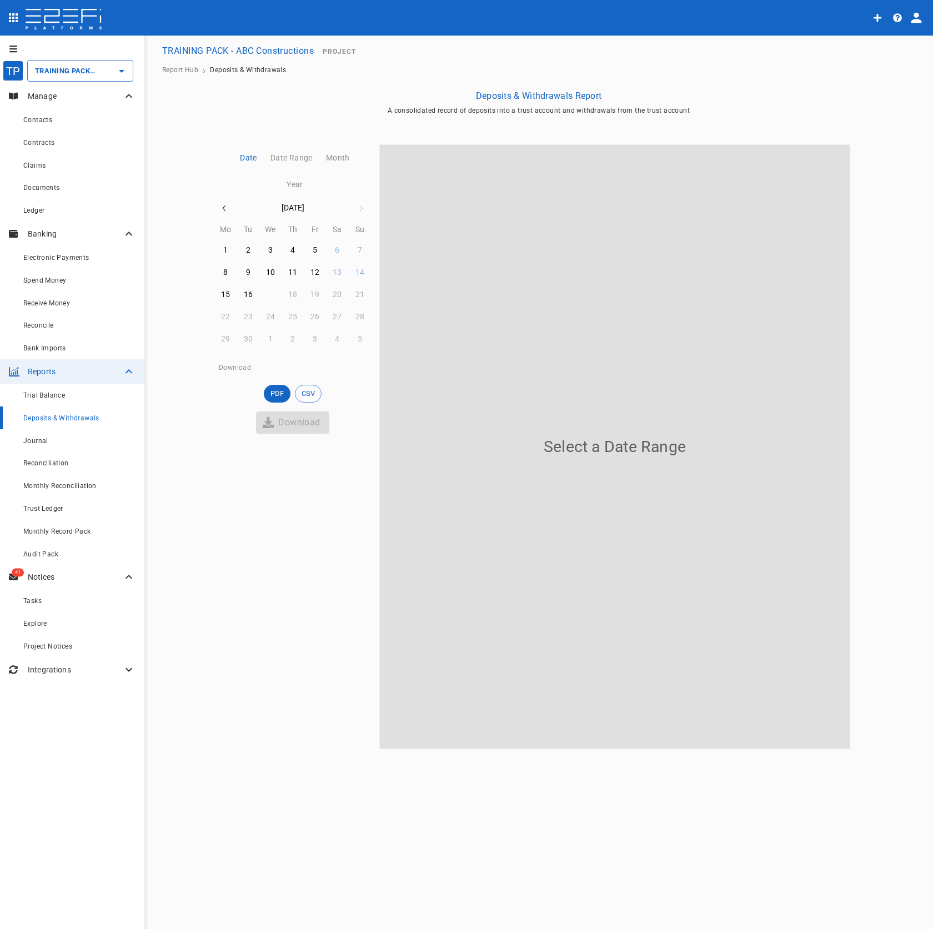
click at [265, 296] on button "17" at bounding box center [270, 295] width 22 height 22
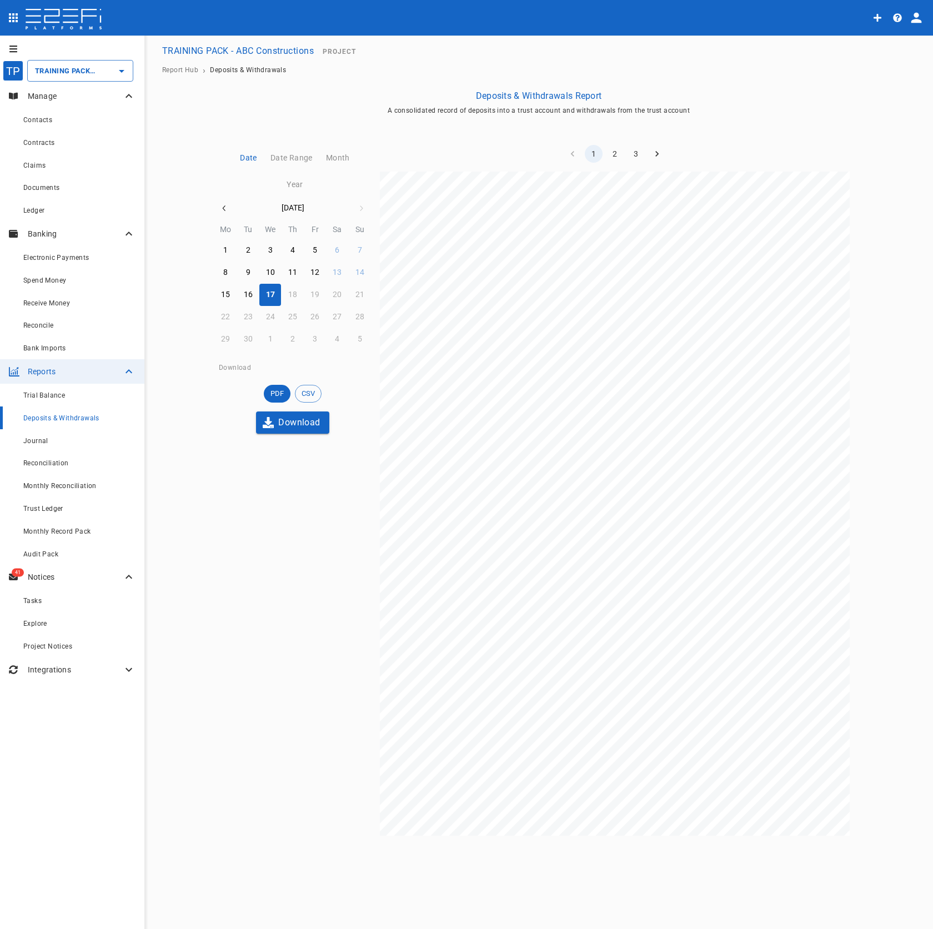
click at [279, 423] on button "Download" at bounding box center [292, 423] width 73 height 22
click at [310, 388] on span "CSV" at bounding box center [308, 393] width 26 height 11
click at [314, 428] on button "Download" at bounding box center [292, 423] width 73 height 22
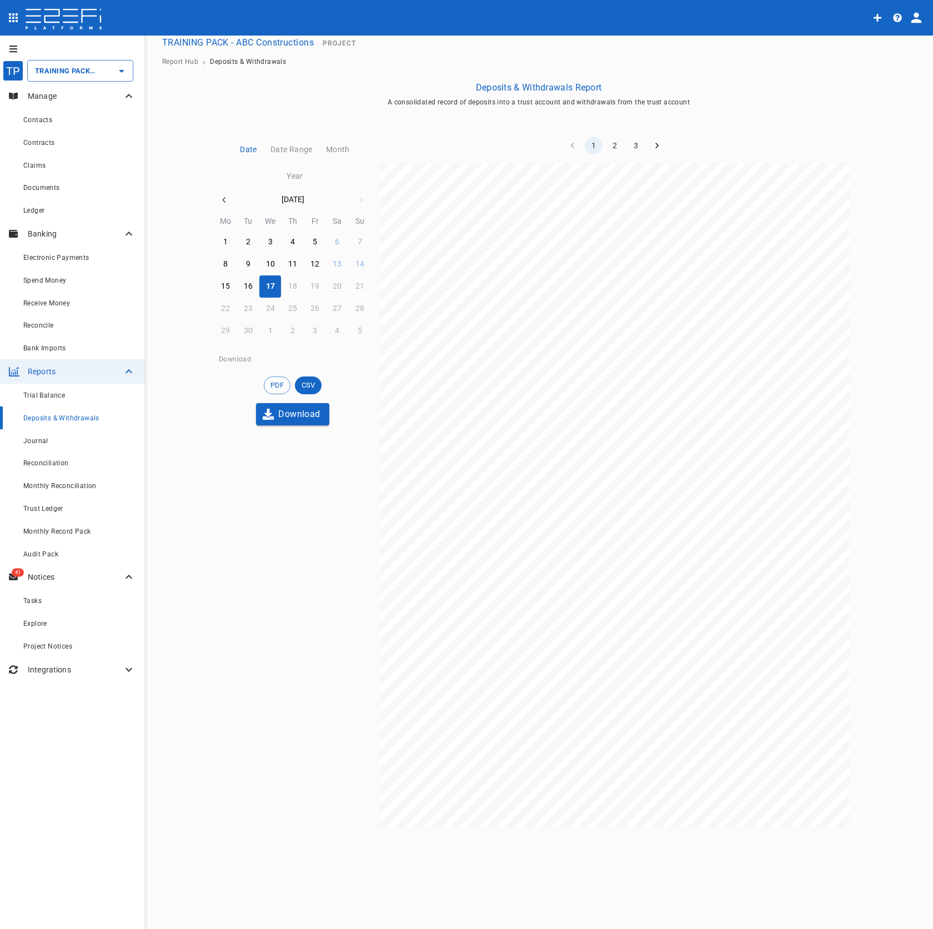
scroll to position [10, 0]
